Goal: Check status: Check status

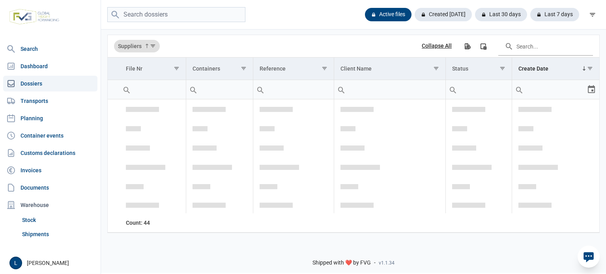
scroll to position [1271, 0]
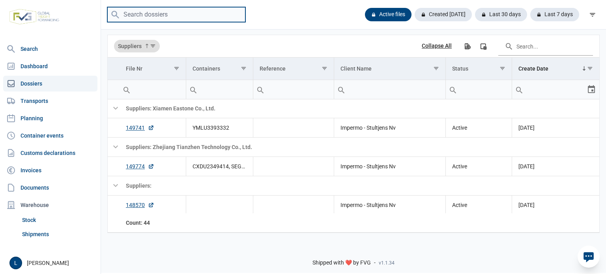
click at [170, 16] on input "search" at bounding box center [176, 14] width 138 height 15
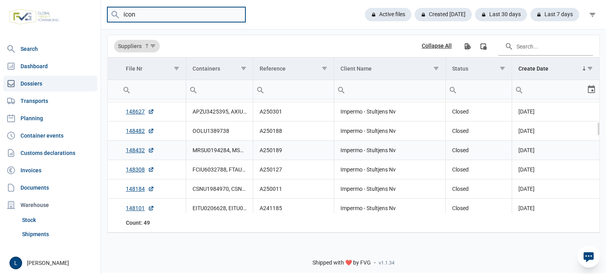
scroll to position [0, 0]
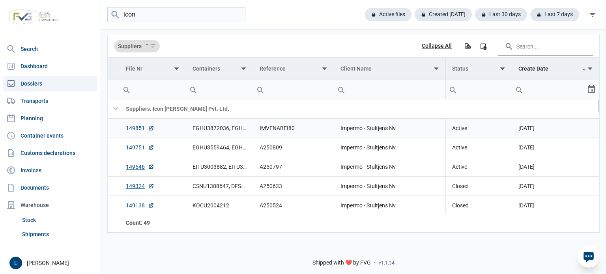
click at [137, 127] on link "149851" at bounding box center [140, 128] width 28 height 8
click at [206, 15] on input "icon" at bounding box center [176, 14] width 138 height 15
click at [205, 15] on input "icon" at bounding box center [176, 14] width 138 height 15
paste input "ONEU2324999"
type input "ONEU2324999"
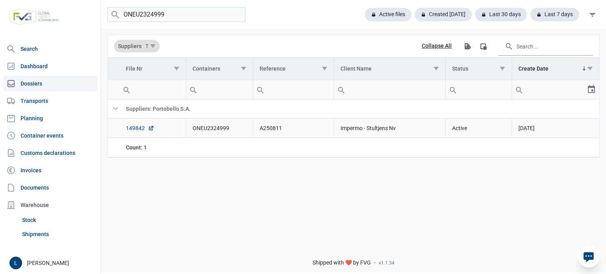
click at [126, 126] on link "149842" at bounding box center [140, 128] width 28 height 8
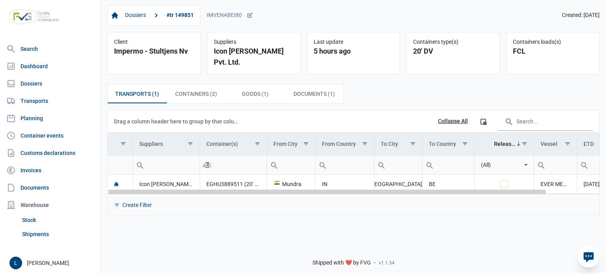
scroll to position [0, 59]
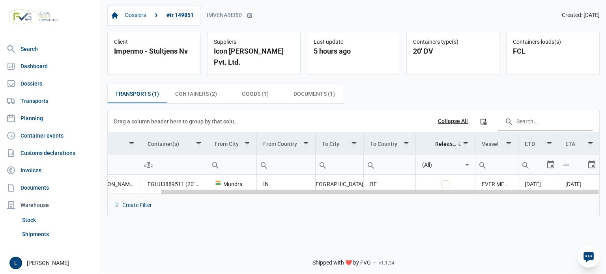
drag, startPoint x: 358, startPoint y: 181, endPoint x: 365, endPoint y: 181, distance: 7.1
click at [515, 182] on body "For evaluation purposes only. Redistribution prohibited. Please register an exi…" at bounding box center [303, 123] width 606 height 274
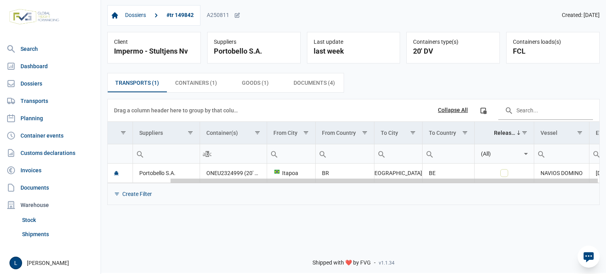
scroll to position [0, 71]
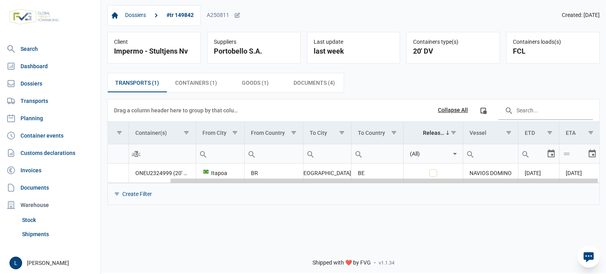
drag, startPoint x: 347, startPoint y: 182, endPoint x: 606, endPoint y: 164, distance: 259.1
click at [606, 164] on body "For evaluation purposes only. Redistribution prohibited. Please register an exi…" at bounding box center [303, 123] width 606 height 274
